Goal: Task Accomplishment & Management: Use online tool/utility

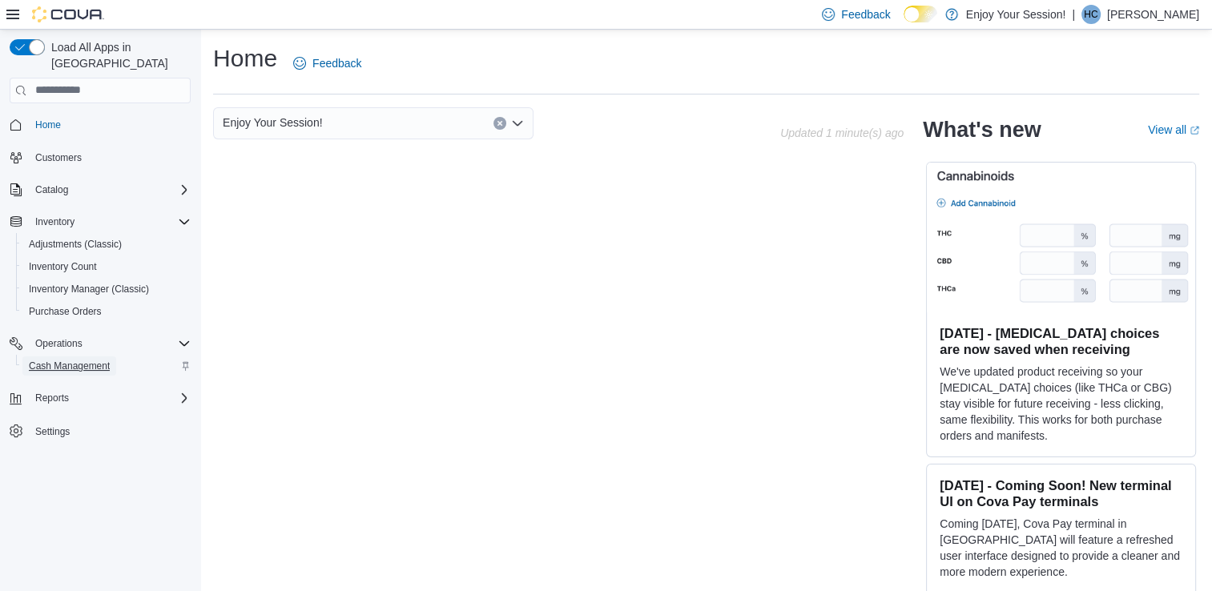
click at [92, 360] on span "Cash Management" at bounding box center [69, 366] width 81 height 13
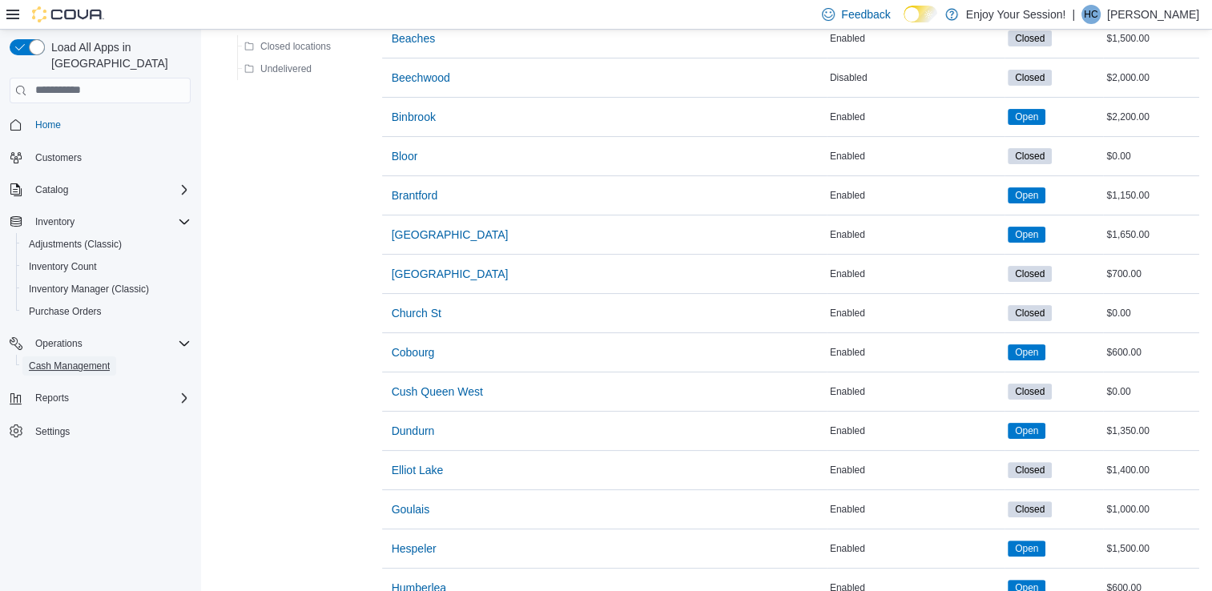
scroll to position [442, 0]
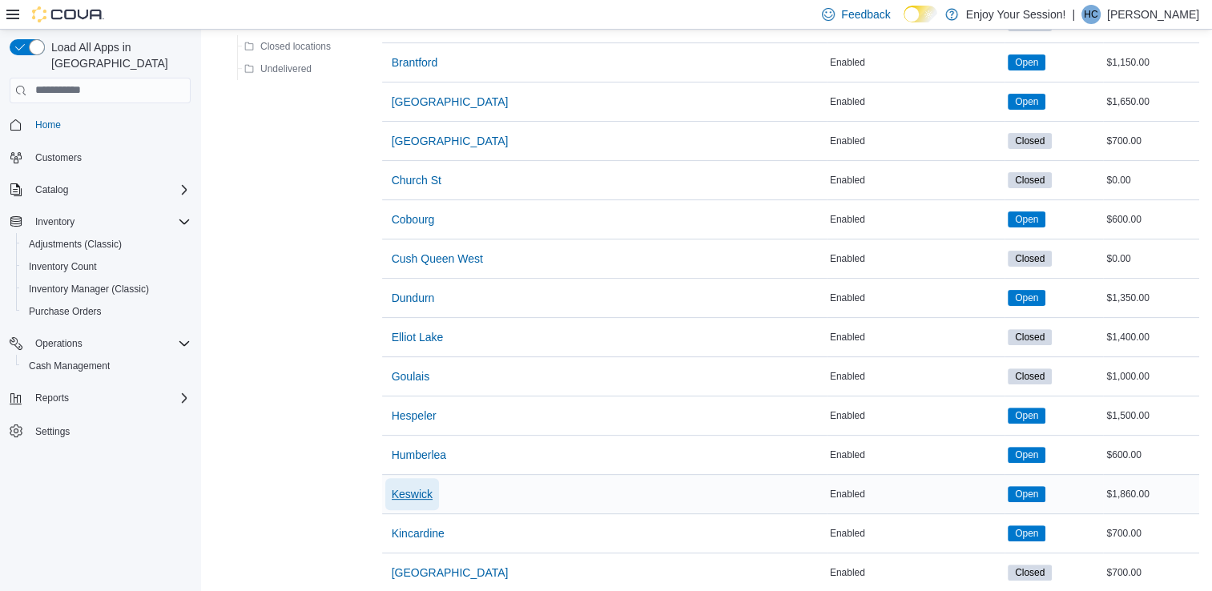
click at [409, 488] on span "Keswick" at bounding box center [412, 494] width 41 height 16
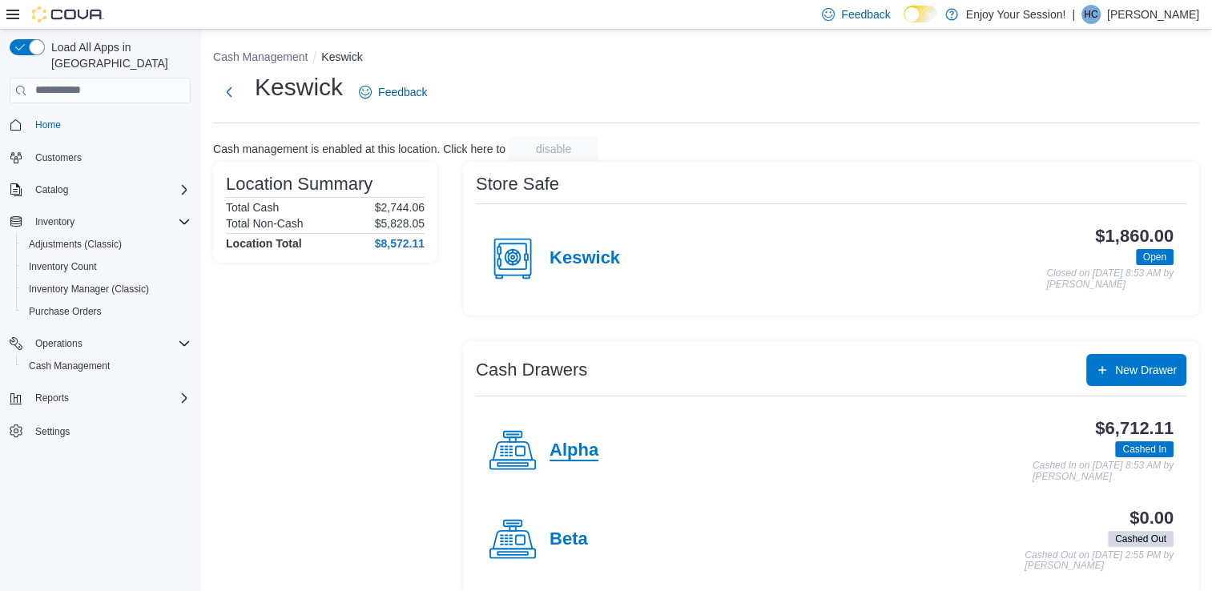
click at [574, 444] on h4 "Alpha" at bounding box center [574, 451] width 49 height 21
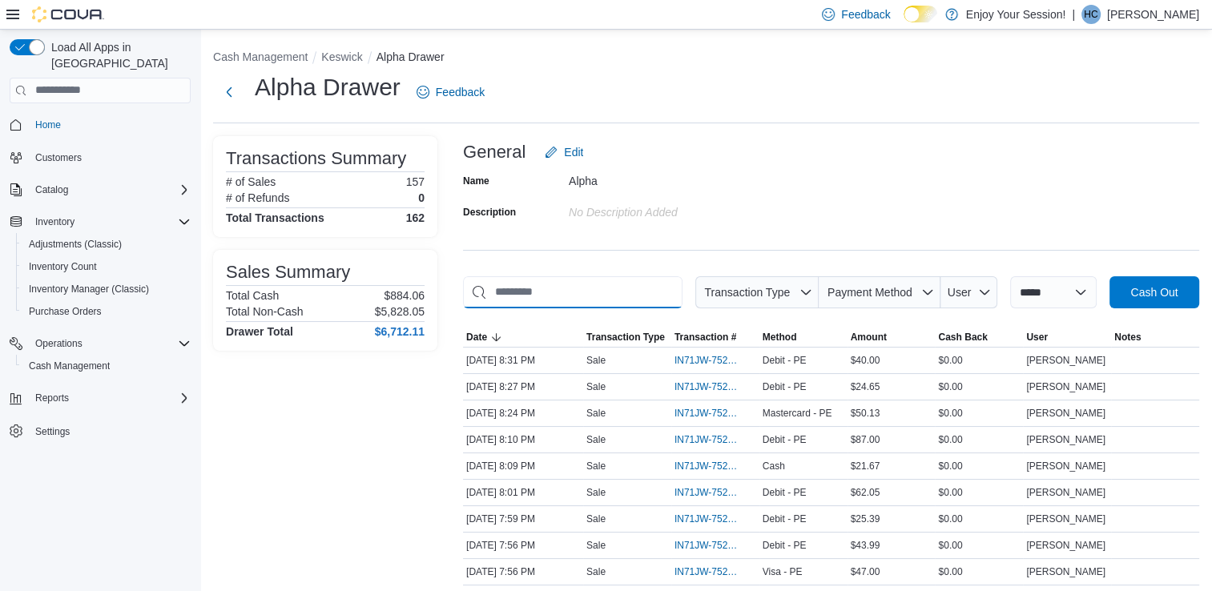
click at [606, 288] on input "This is a search bar. As you type, the results lower in the page will automatic…" at bounding box center [572, 292] width 219 height 32
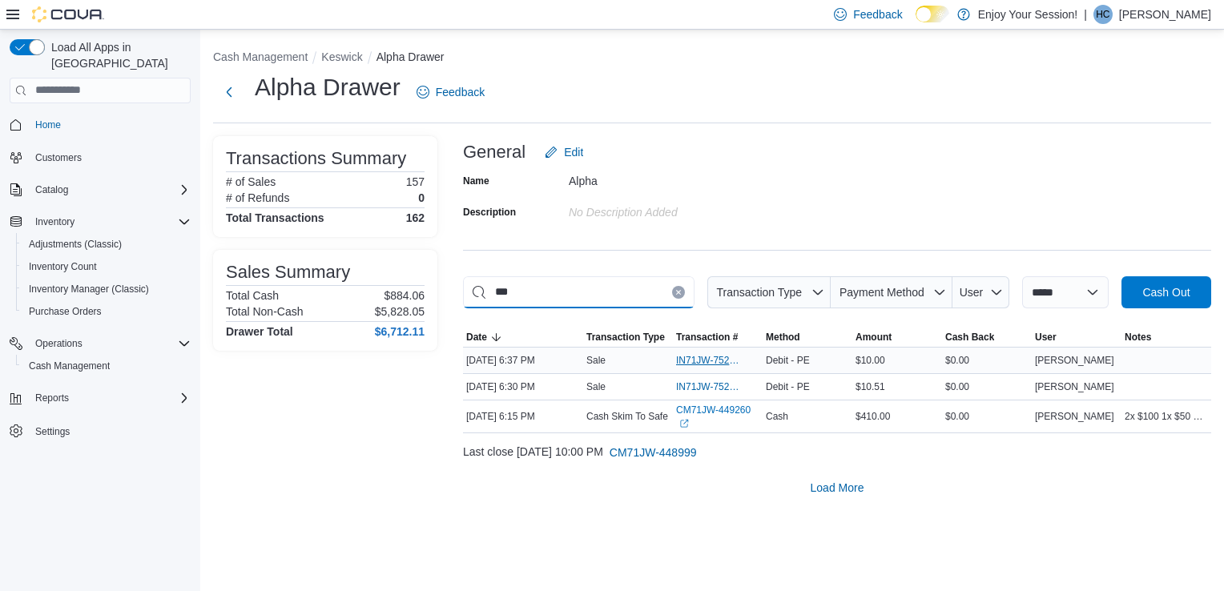
type input "***"
click at [699, 356] on span "IN71JW-7524099" at bounding box center [709, 360] width 67 height 13
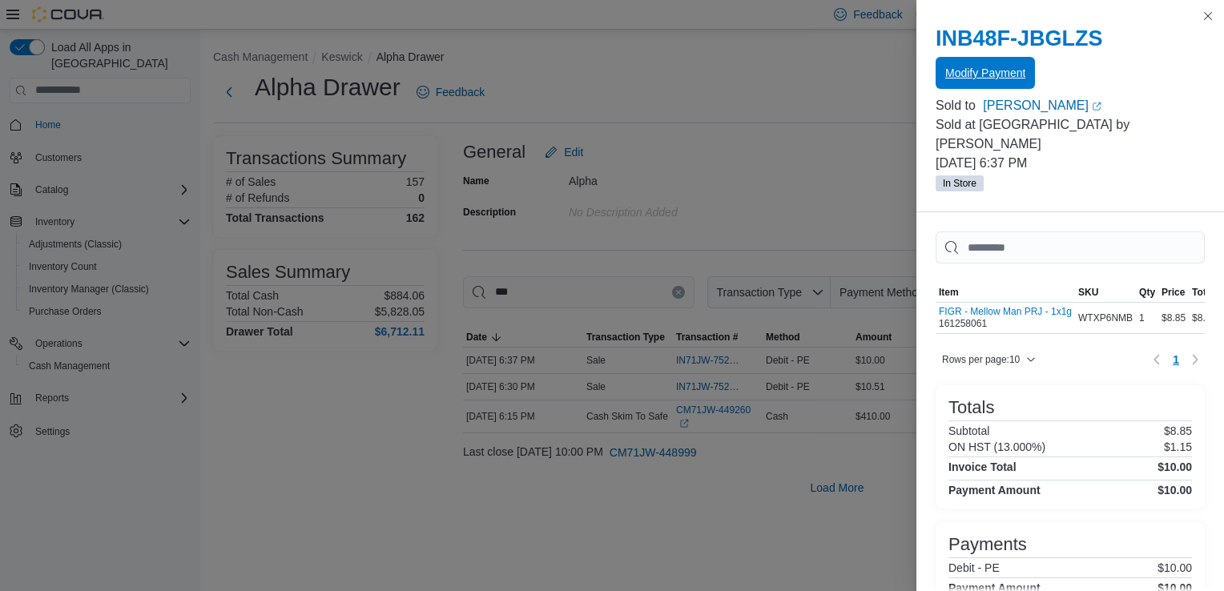
click at [1009, 65] on span "Modify Payment" at bounding box center [985, 73] width 80 height 32
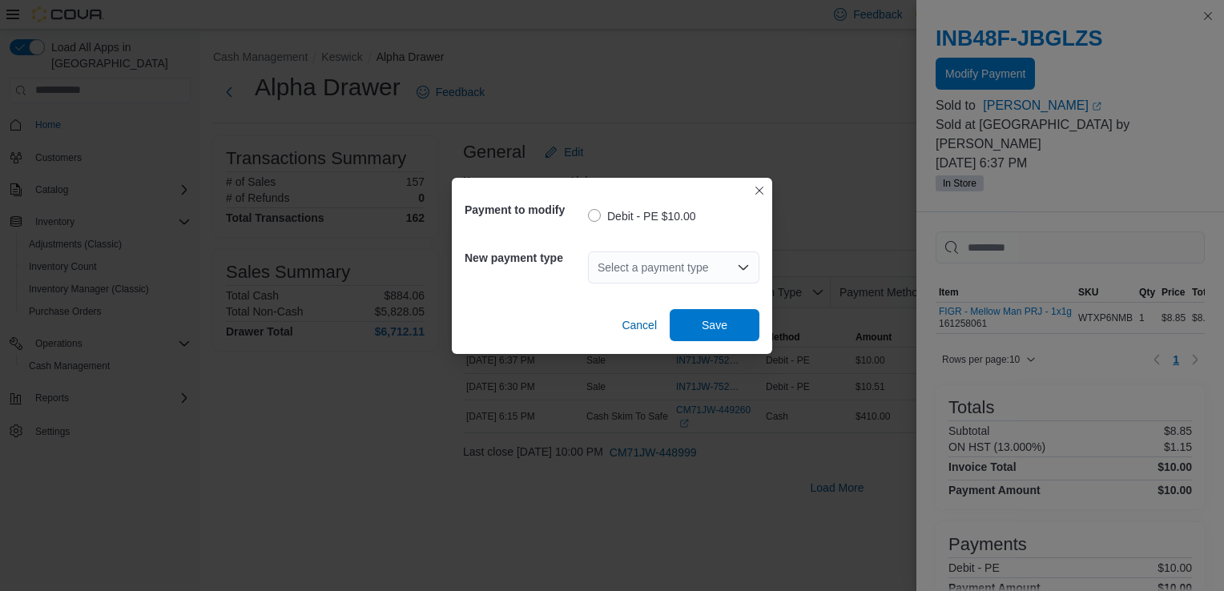
click at [650, 268] on div "Select a payment type" at bounding box center [673, 268] width 171 height 32
click at [760, 437] on div "Payment to modify Debit - PE $10.00 New payment type Select a payment type Canc…" at bounding box center [612, 295] width 1224 height 591
click at [704, 268] on div "Select a payment type" at bounding box center [673, 268] width 171 height 32
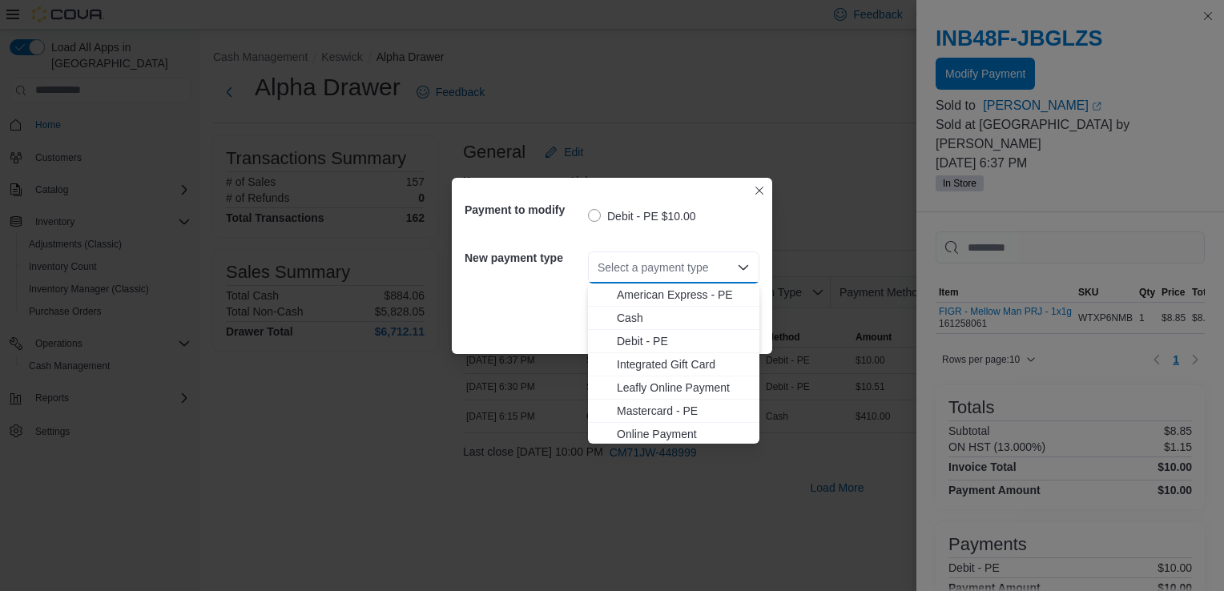
scroll to position [26, 0]
click at [627, 431] on span "Visa - PE" at bounding box center [683, 432] width 133 height 16
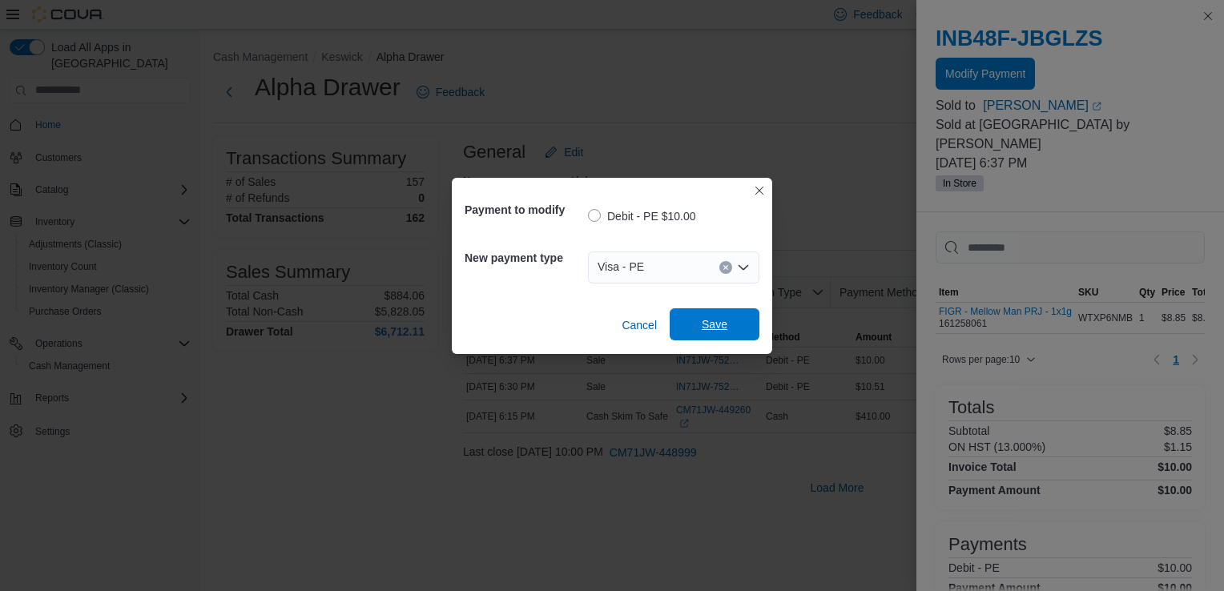
click at [715, 321] on span "Save" at bounding box center [715, 324] width 26 height 16
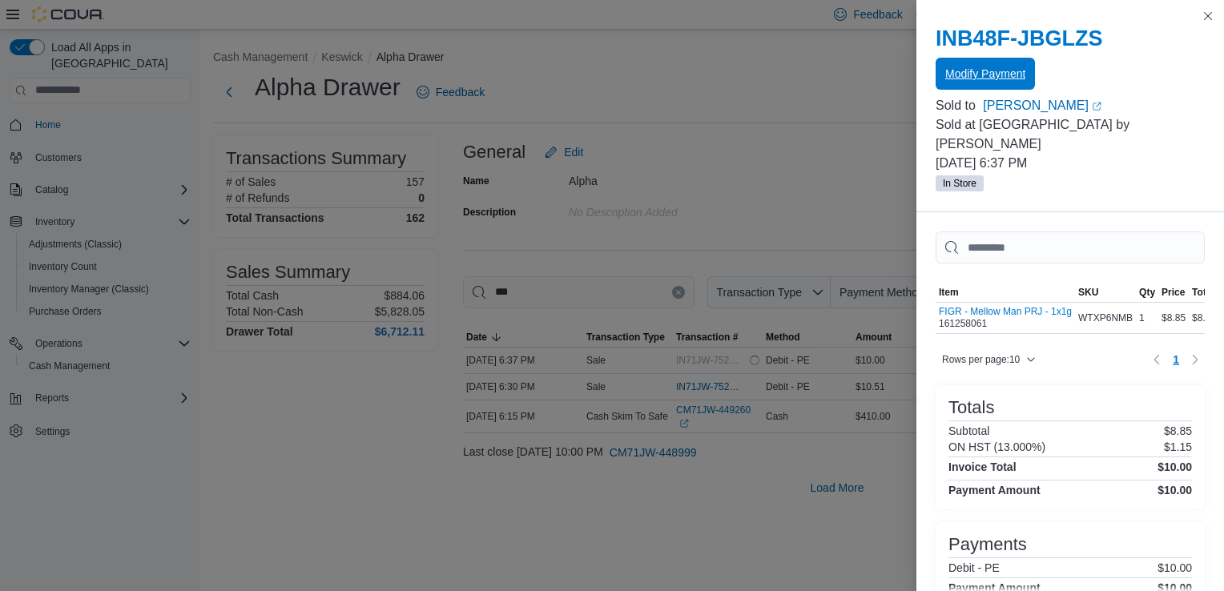
scroll to position [0, 0]
